Goal: Task Accomplishment & Management: Use online tool/utility

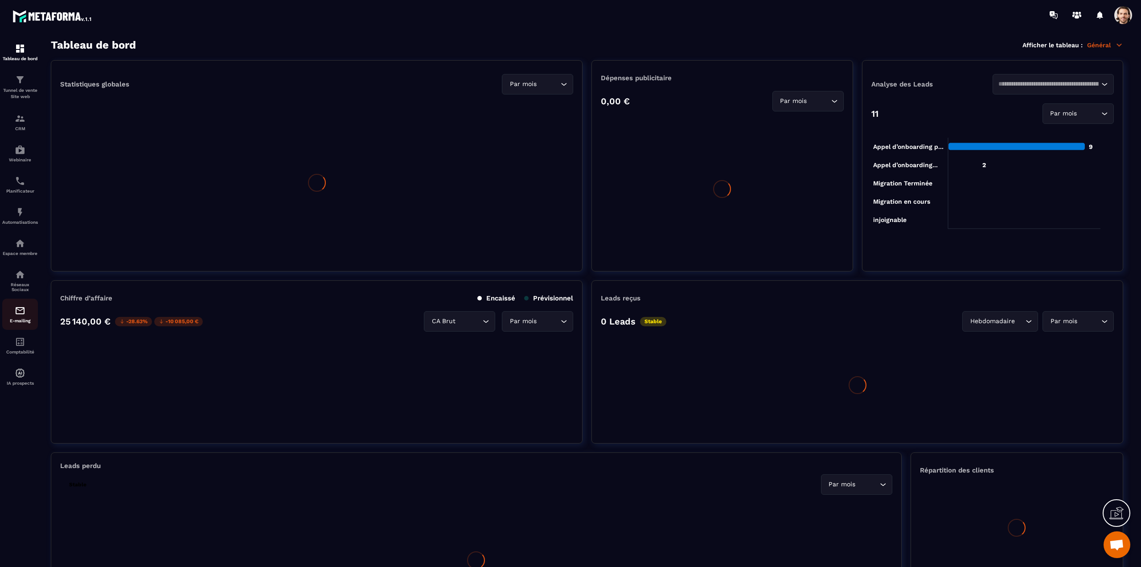
click at [29, 314] on div "E-mailing" at bounding box center [20, 314] width 36 height 18
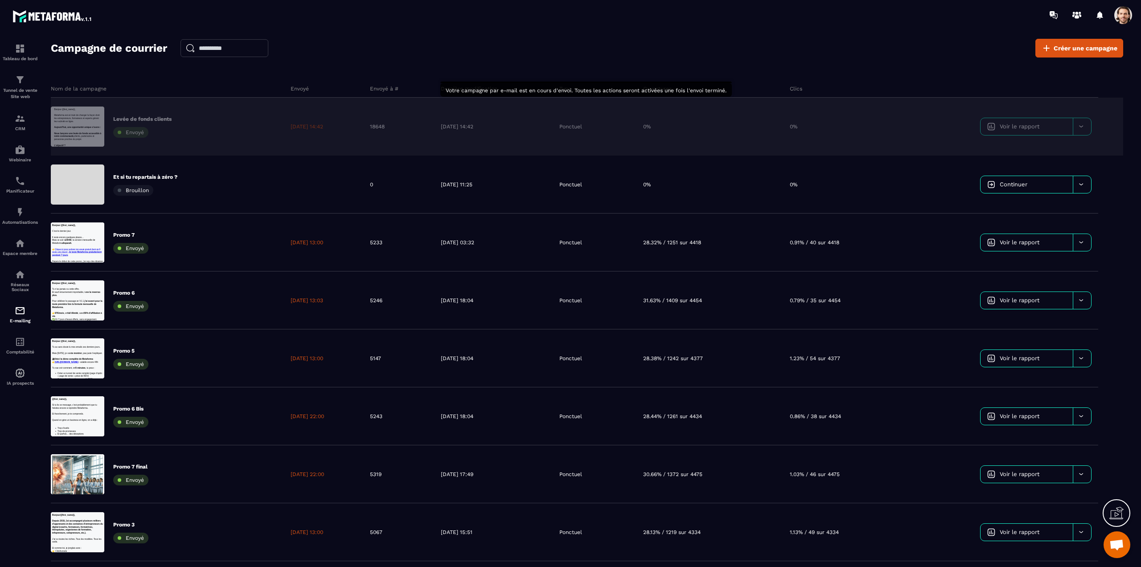
click at [162, 126] on div "Levée de fonds clients Envoyé" at bounding box center [142, 126] width 58 height 22
